Goal: Task Accomplishment & Management: Use online tool/utility

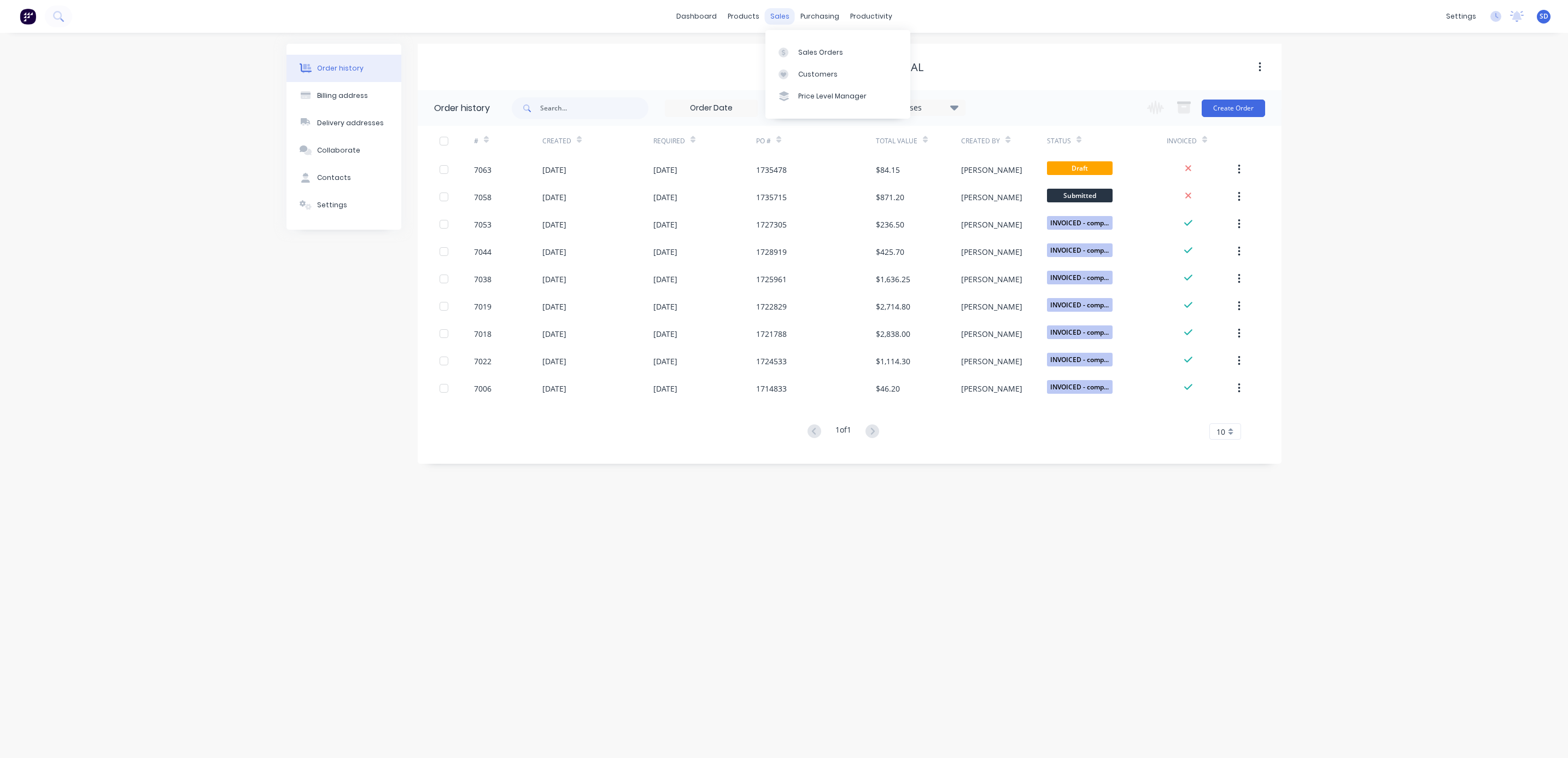
click at [781, 17] on div "sales" at bounding box center [780, 16] width 30 height 17
click at [826, 54] on div "Sales Orders" at bounding box center [820, 52] width 45 height 10
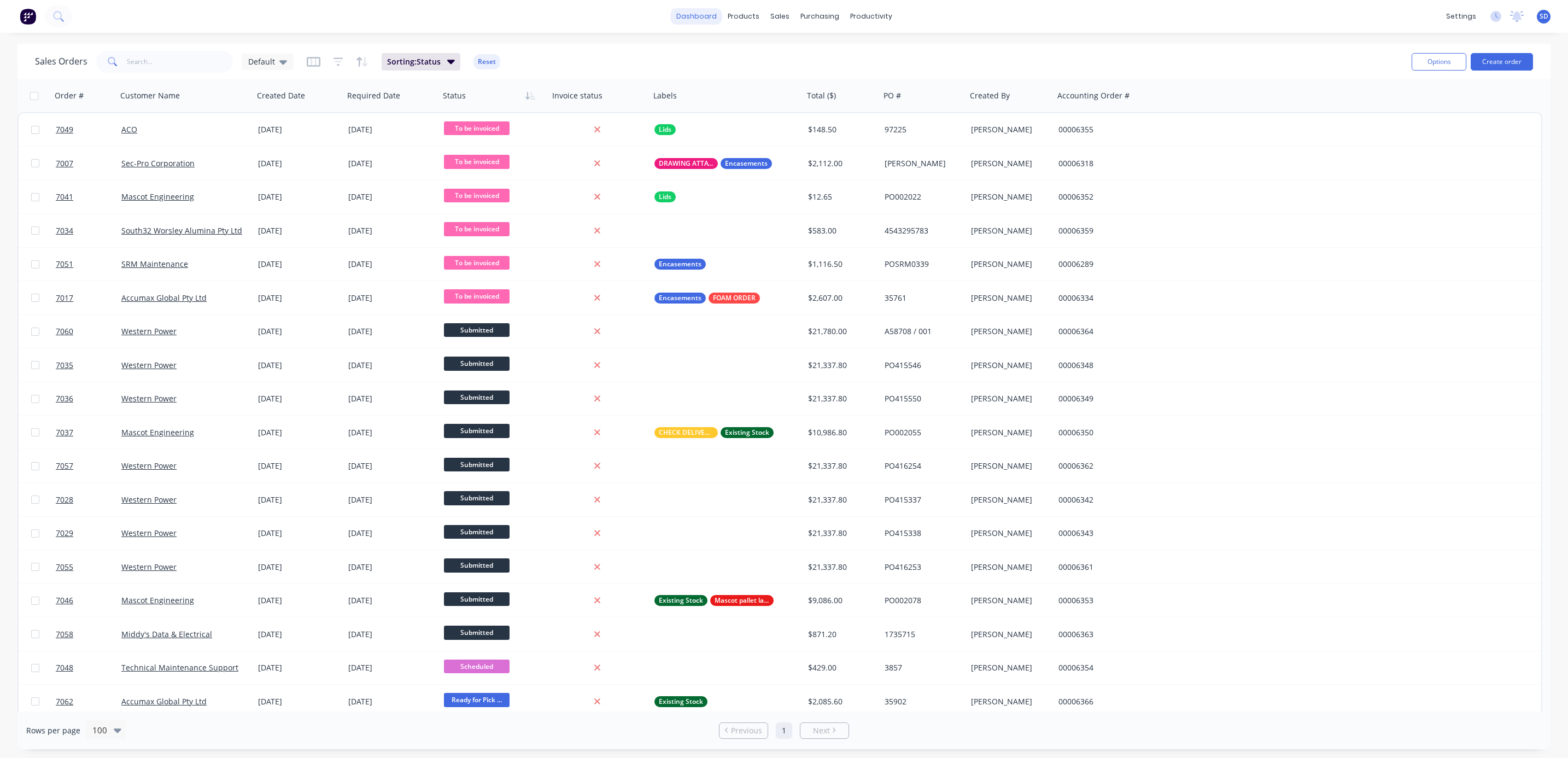
click at [704, 21] on link "dashboard" at bounding box center [696, 16] width 51 height 17
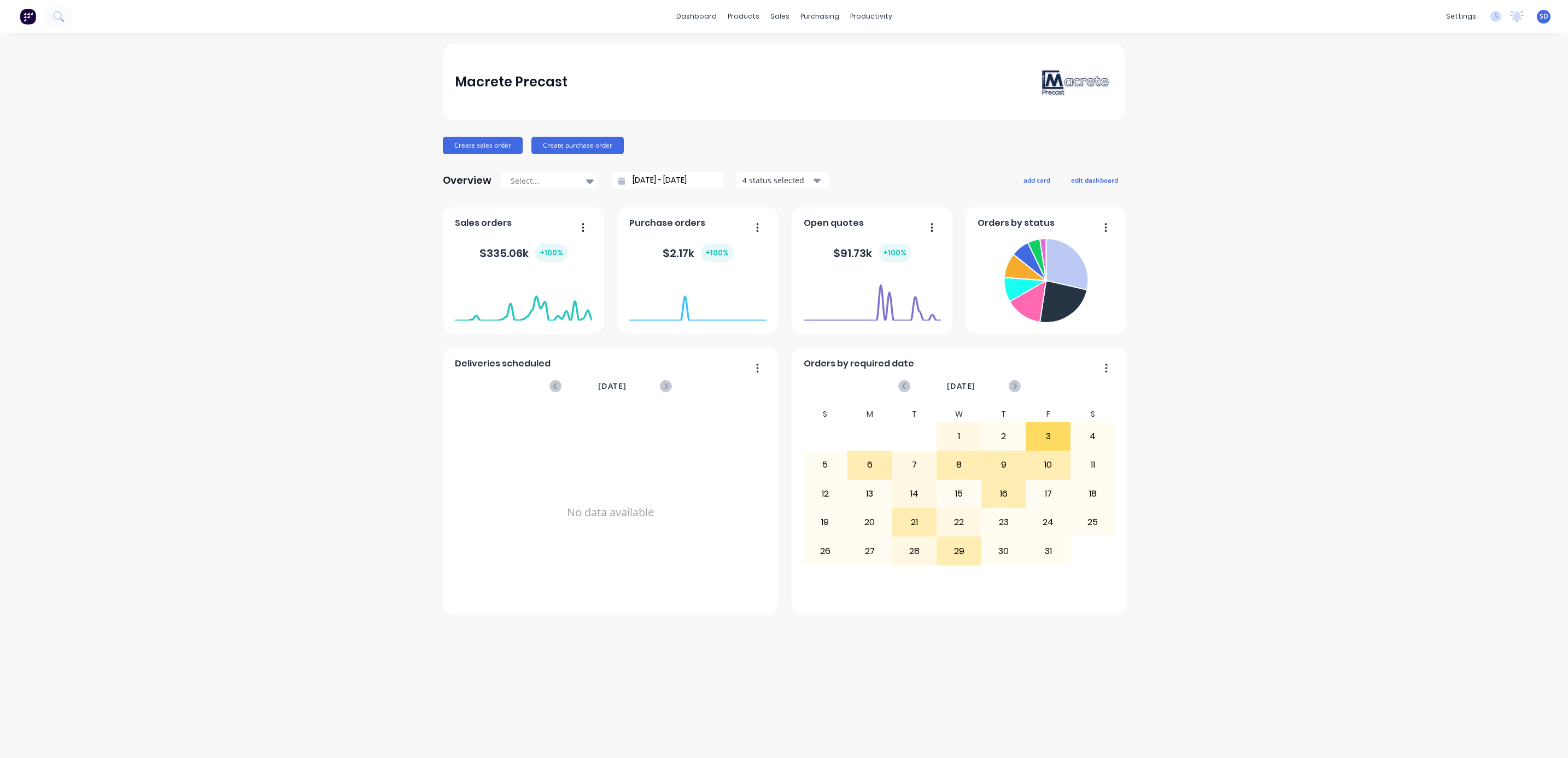
click at [582, 224] on icon "button" at bounding box center [583, 227] width 2 height 9
click at [1278, 333] on div "Macrete Precast Create sales order Create purchase order Overview Select... [DA…" at bounding box center [784, 395] width 1568 height 703
click at [582, 183] on div at bounding box center [590, 181] width 17 height 19
click at [551, 259] on div "Year to date" at bounding box center [549, 266] width 98 height 20
type input "[DATE] - [DATE]"
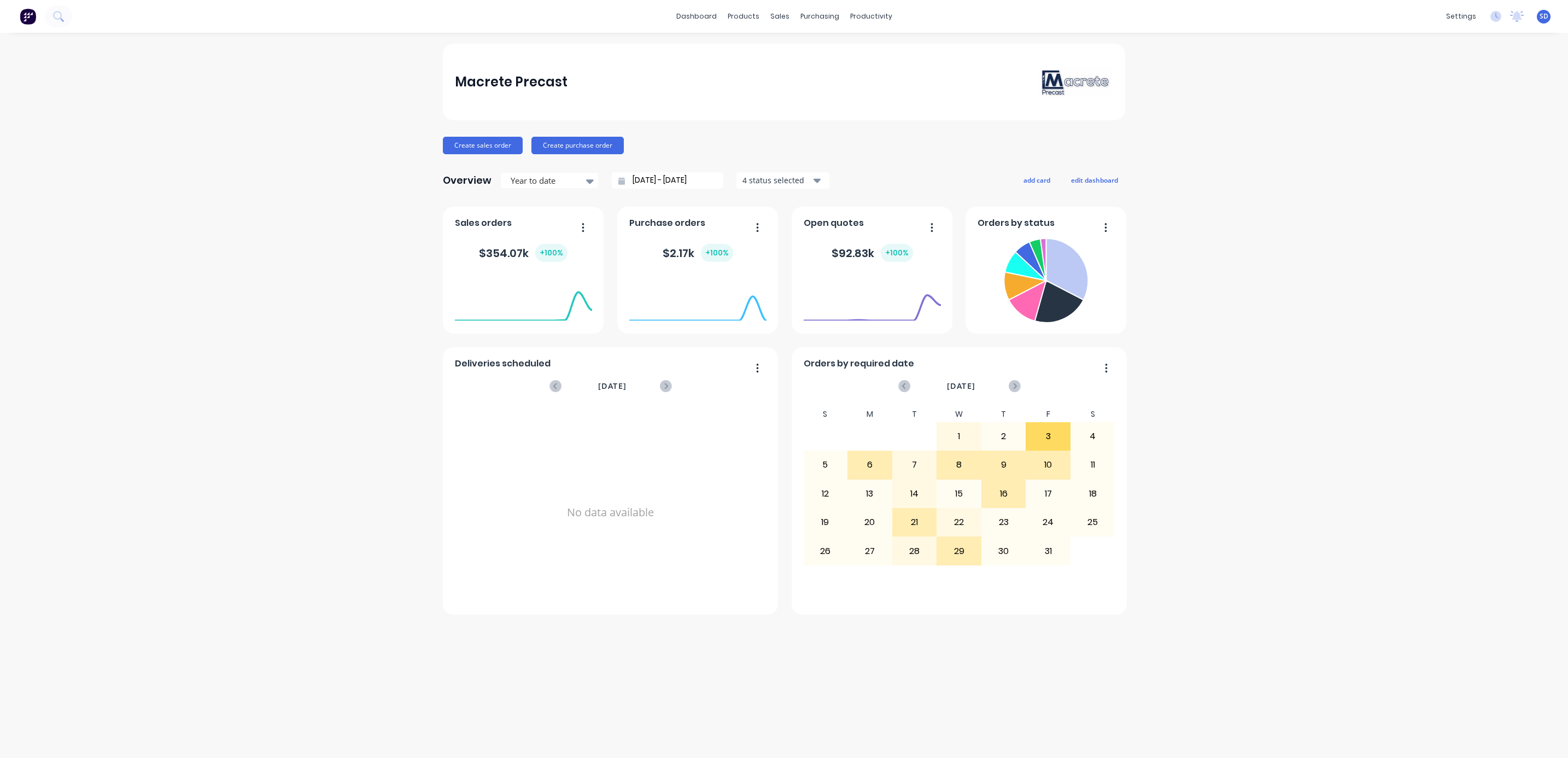
click at [584, 224] on button "button" at bounding box center [579, 228] width 23 height 17
click at [558, 294] on div "Export to Excel Format" at bounding box center [538, 299] width 84 height 16
click at [1253, 438] on div "Macrete Precast Create sales order Create purchase order Overview Year to date …" at bounding box center [784, 395] width 1568 height 703
